Goal: Task Accomplishment & Management: Manage account settings

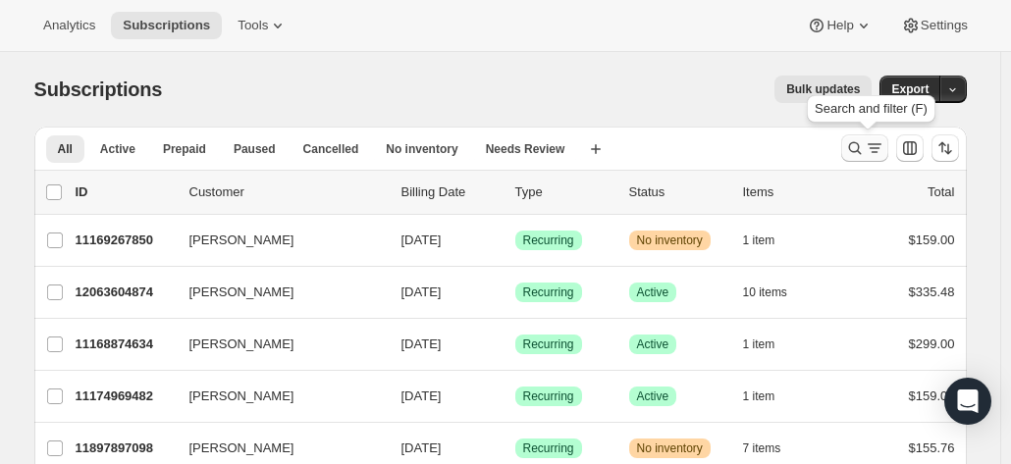
click at [854, 152] on icon "Search and filter results" at bounding box center [855, 148] width 20 height 20
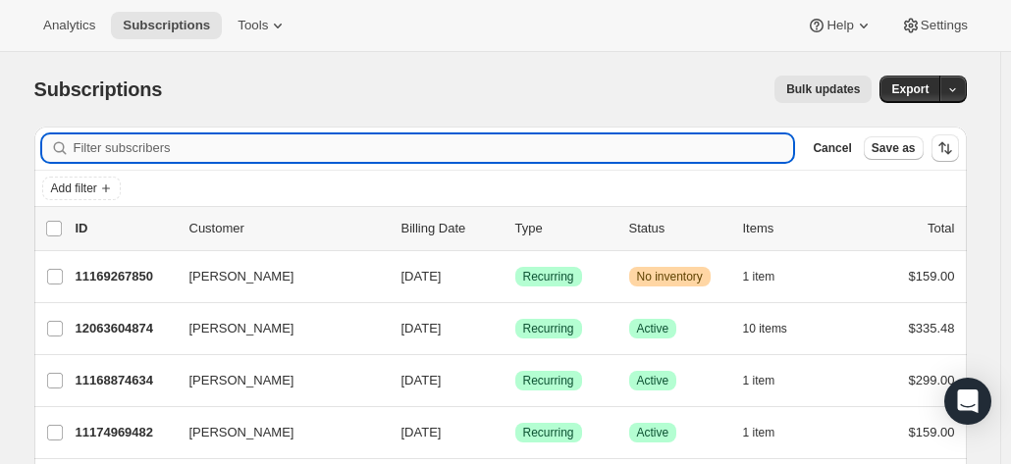
click at [299, 150] on input "Filter subscribers" at bounding box center [434, 148] width 721 height 27
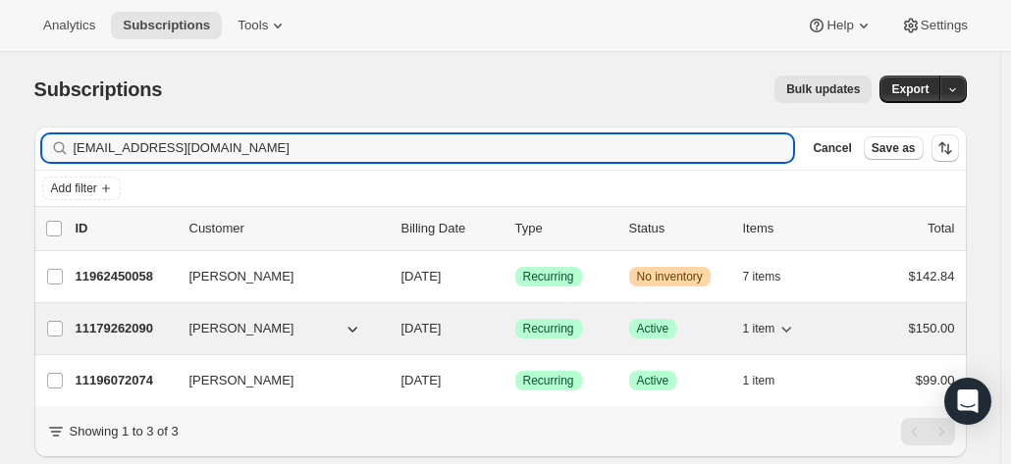
type input "[EMAIL_ADDRESS][DOMAIN_NAME]"
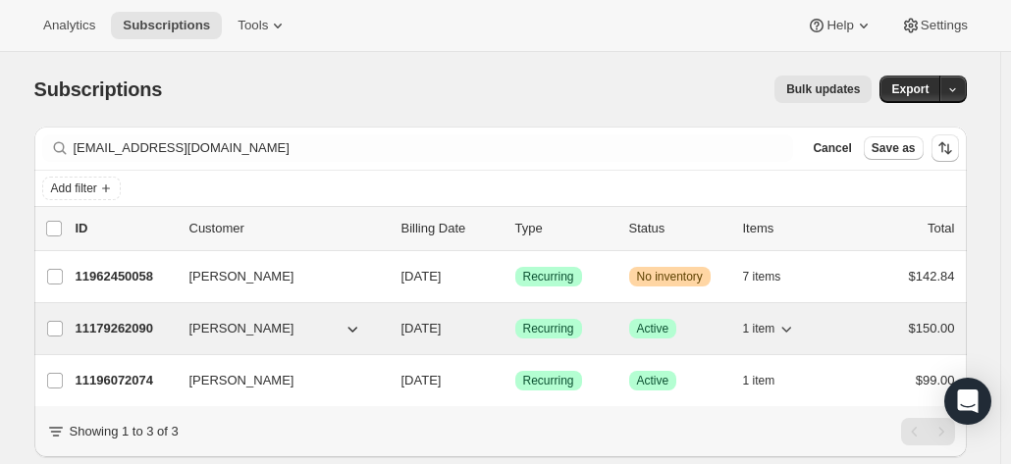
drag, startPoint x: 114, startPoint y: 333, endPoint x: 90, endPoint y: 329, distance: 23.9
click at [90, 329] on p "11179262090" at bounding box center [125, 329] width 98 height 20
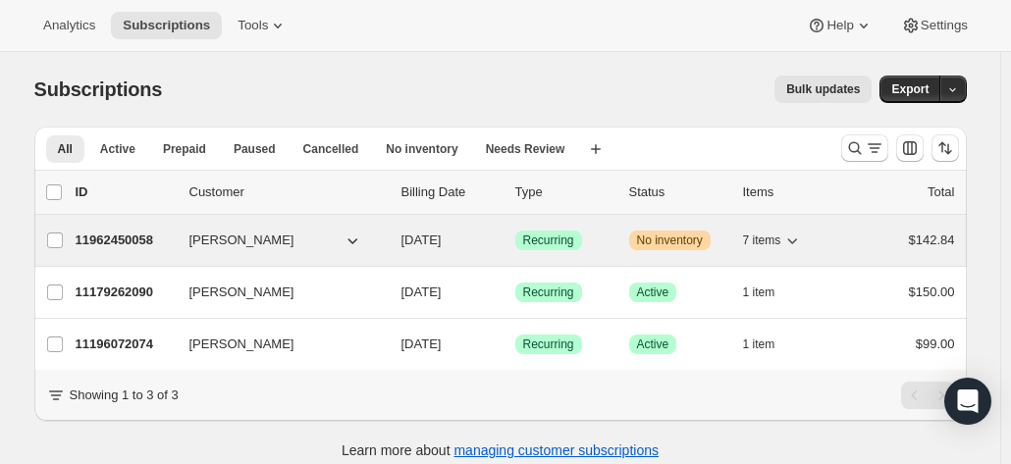
click at [137, 239] on p "11962450058" at bounding box center [125, 241] width 98 height 20
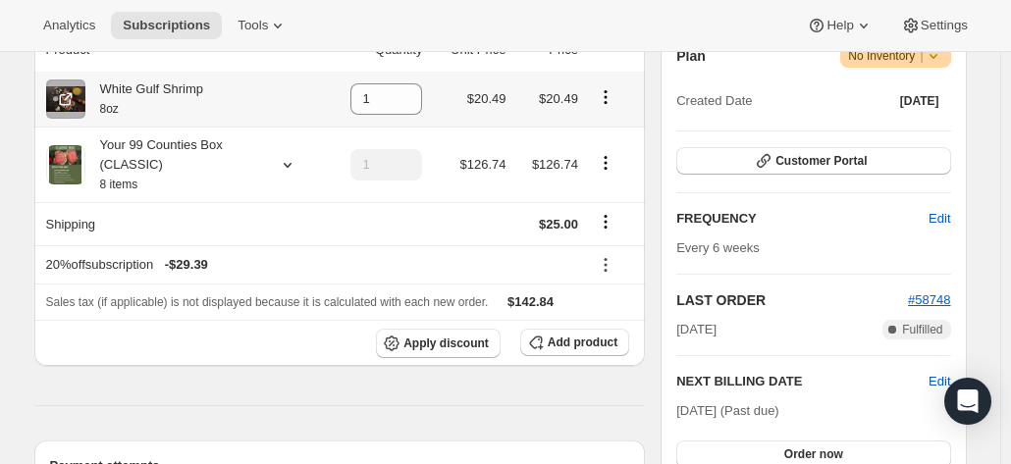
scroll to position [393, 0]
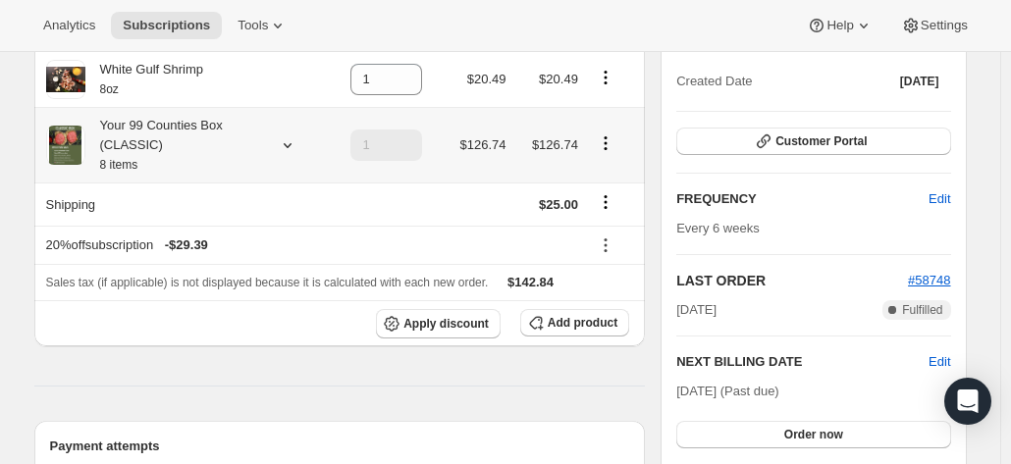
click at [291, 151] on icon at bounding box center [288, 146] width 20 height 20
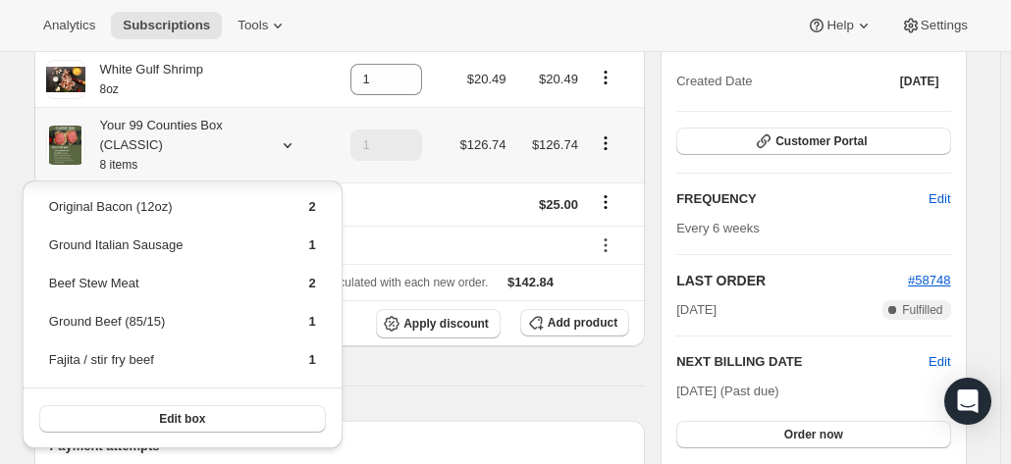
scroll to position [0, 0]
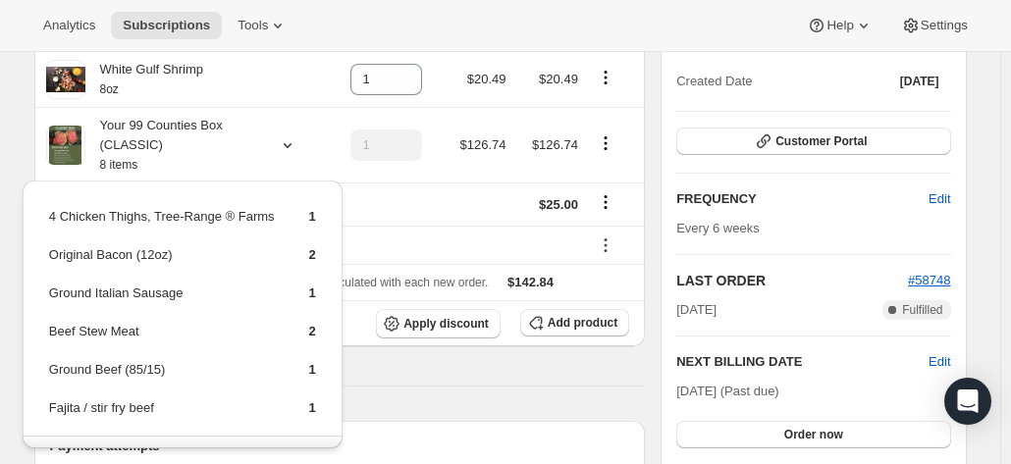
drag, startPoint x: 416, startPoint y: 5, endPoint x: 351, endPoint y: 0, distance: 66.0
click at [419, 3] on div "Analytics Subscriptions Tools Help Settings" at bounding box center [505, 26] width 1011 height 52
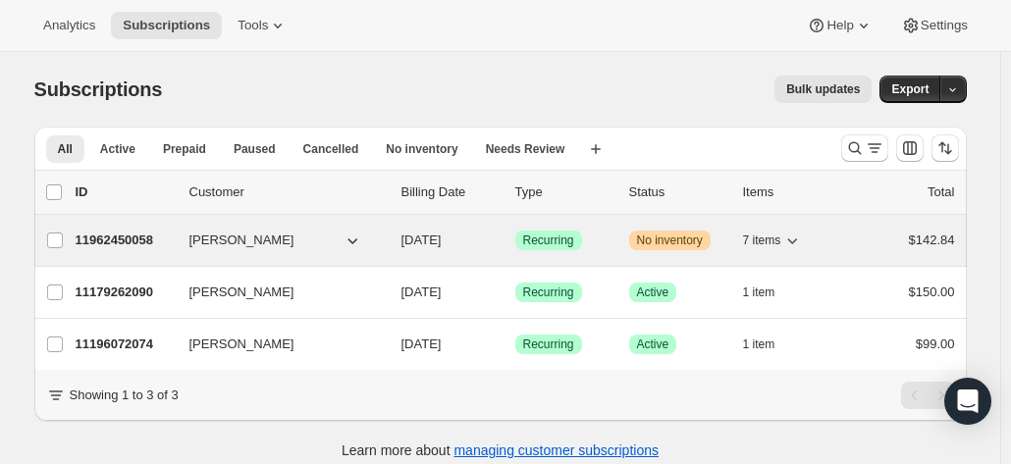
click at [90, 235] on p "11962450058" at bounding box center [125, 241] width 98 height 20
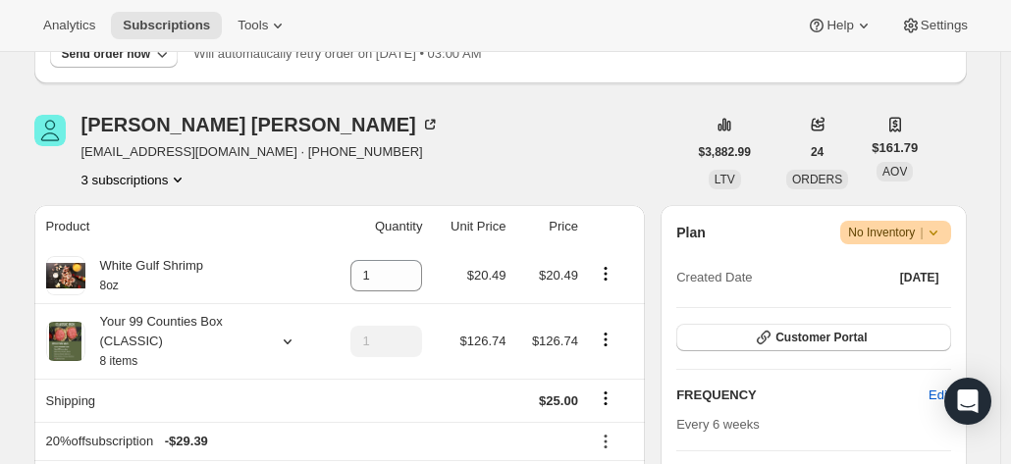
scroll to position [295, 0]
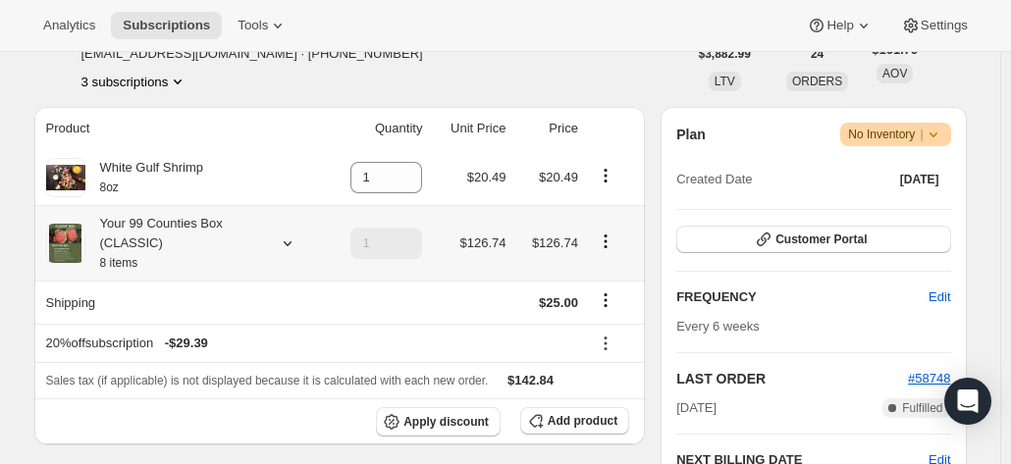
click at [279, 245] on div at bounding box center [283, 244] width 27 height 20
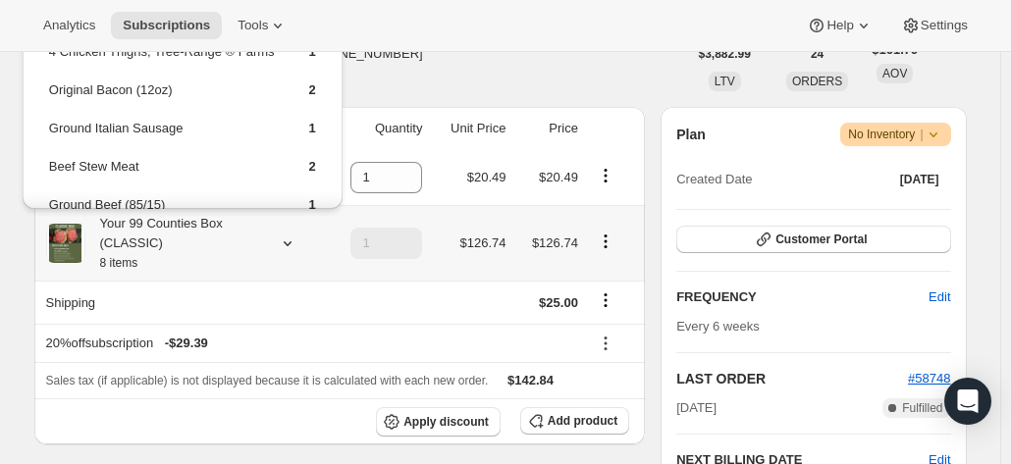
scroll to position [0, 0]
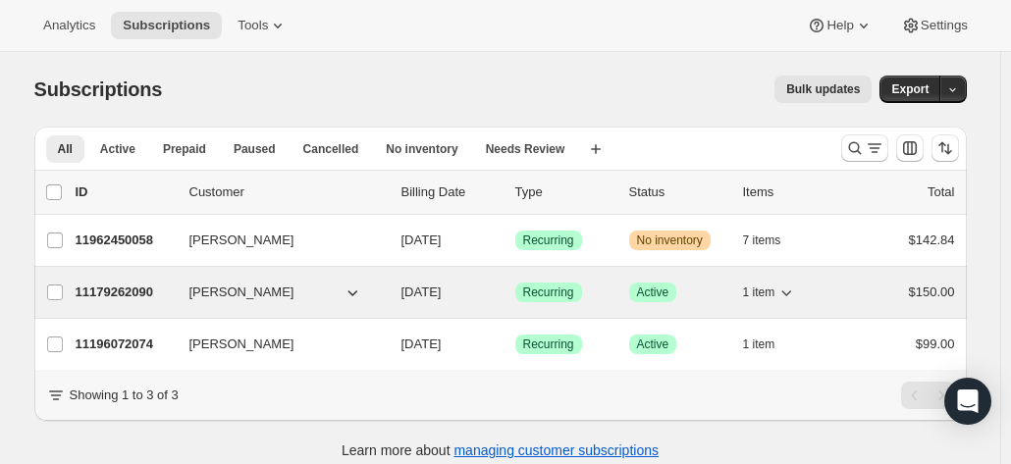
click at [129, 294] on p "11179262090" at bounding box center [125, 293] width 98 height 20
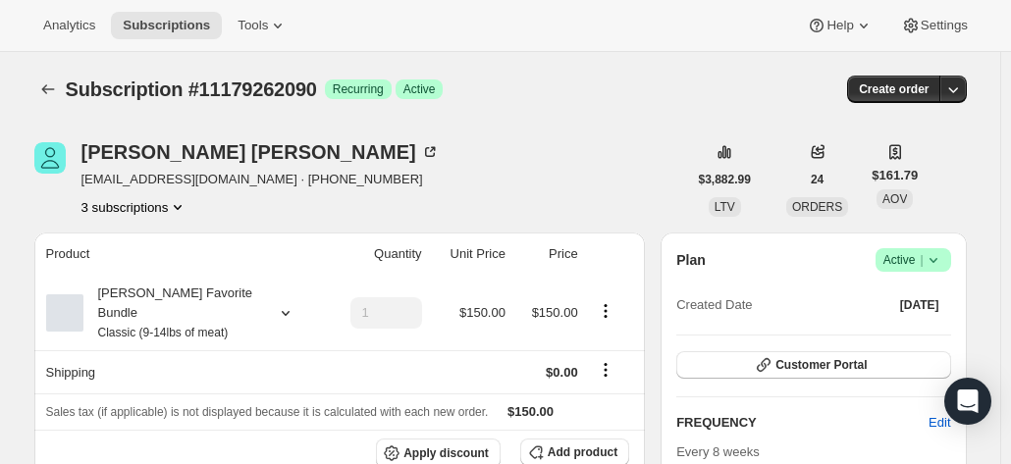
click at [944, 261] on icon at bounding box center [934, 260] width 20 height 20
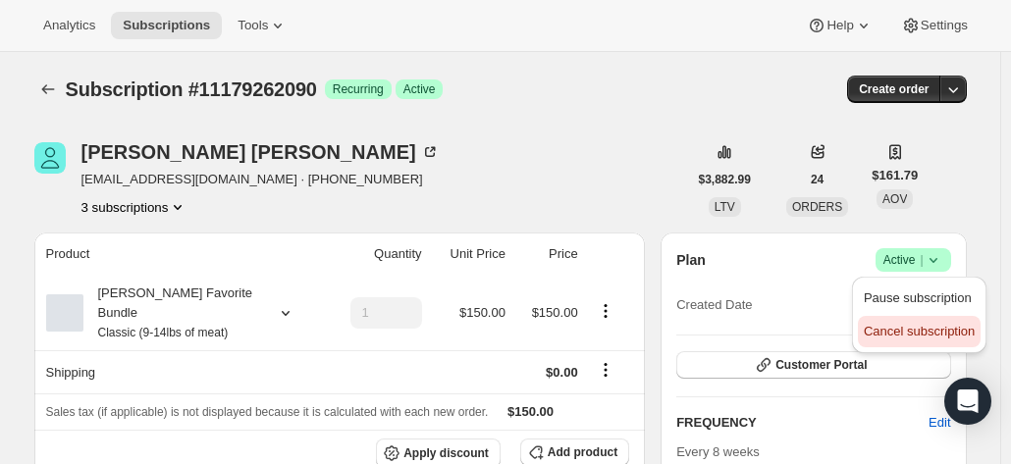
click at [922, 328] on span "Cancel subscription" at bounding box center [919, 331] width 111 height 15
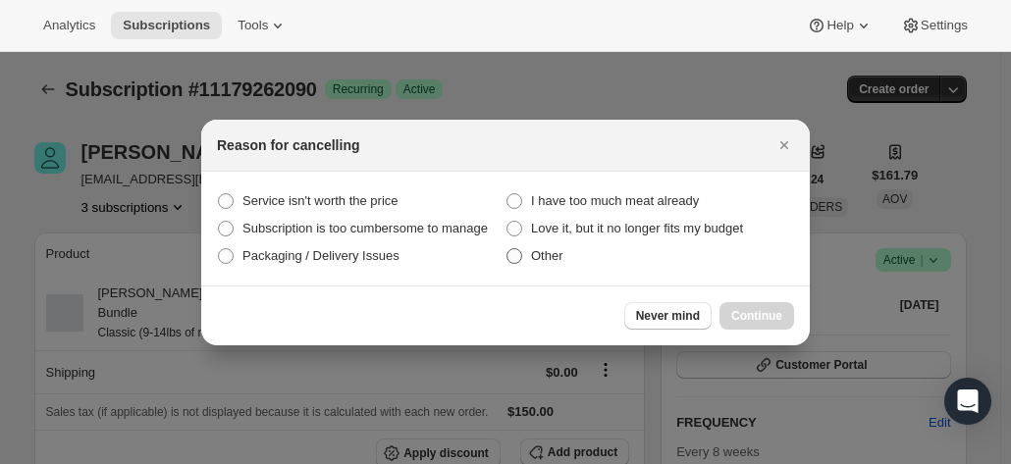
click at [538, 260] on span "Other" at bounding box center [547, 255] width 32 height 15
click at [508, 249] on input "Other" at bounding box center [507, 248] width 1 height 1
radio input "true"
click at [777, 315] on span "Continue" at bounding box center [757, 316] width 51 height 16
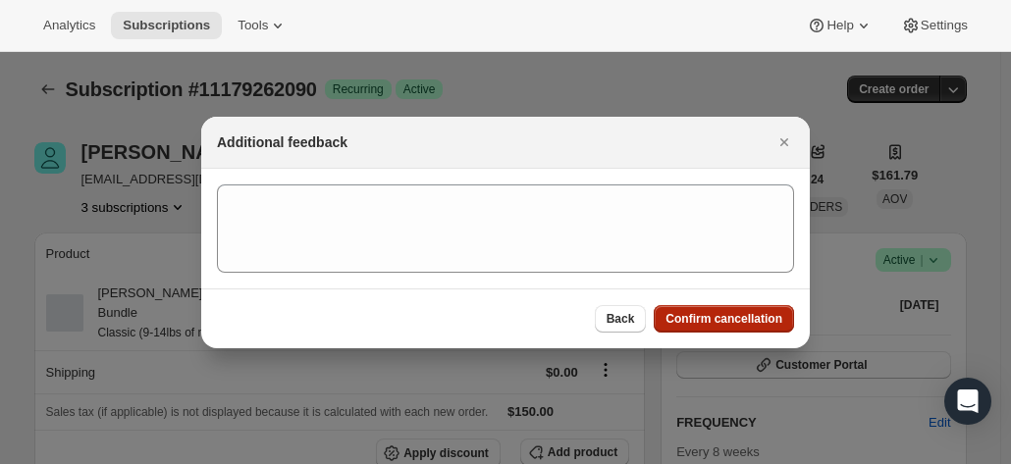
click at [727, 323] on span "Confirm cancellation" at bounding box center [724, 319] width 117 height 16
